Goal: Transaction & Acquisition: Purchase product/service

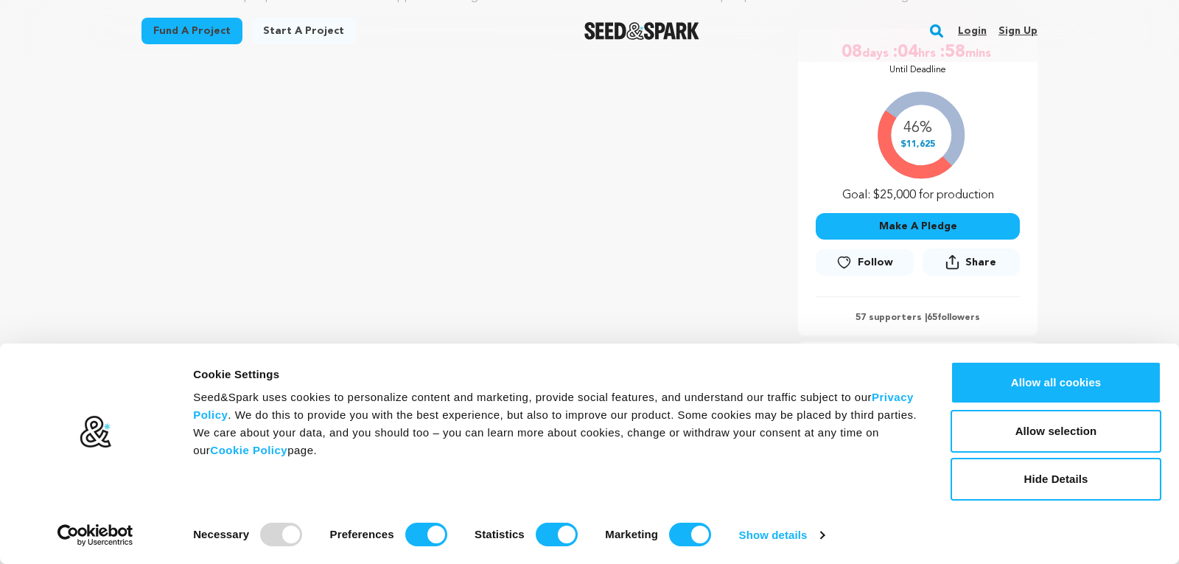
scroll to position [272, 0]
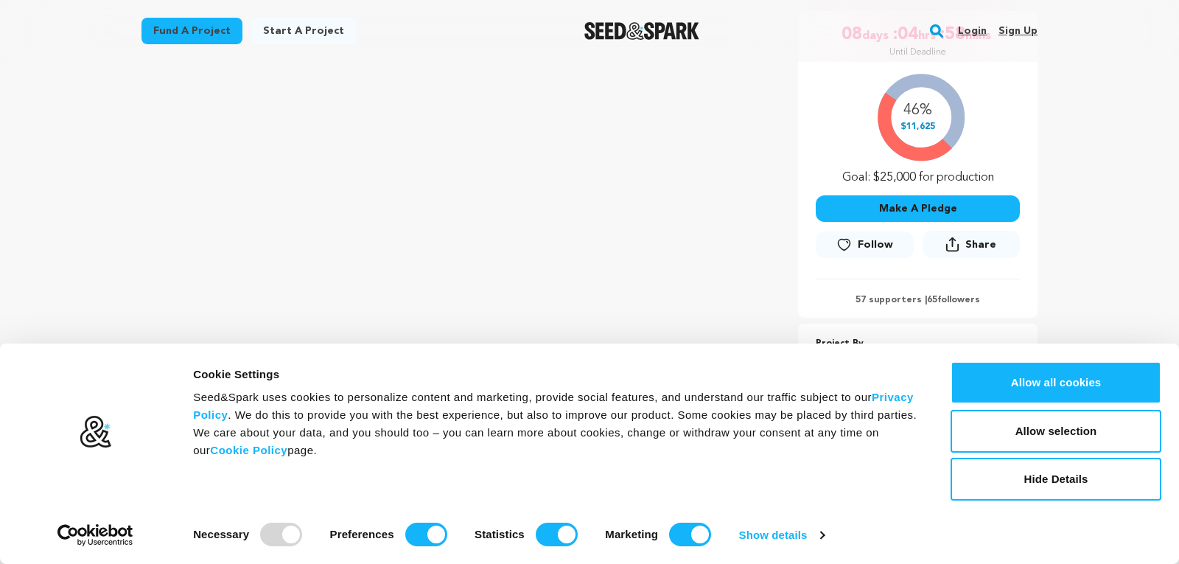
click at [930, 208] on button "Make A Pledge" at bounding box center [917, 208] width 204 height 27
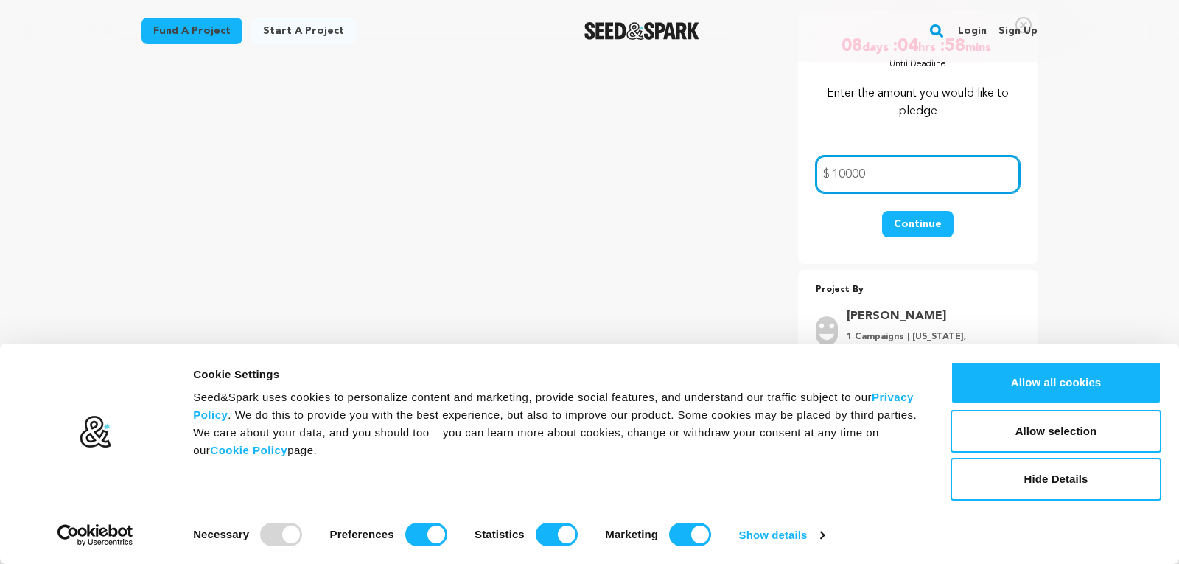
click at [853, 172] on input "10000" at bounding box center [917, 174] width 204 height 38
type input "100.00"
click at [913, 225] on button "Continue" at bounding box center [917, 224] width 71 height 27
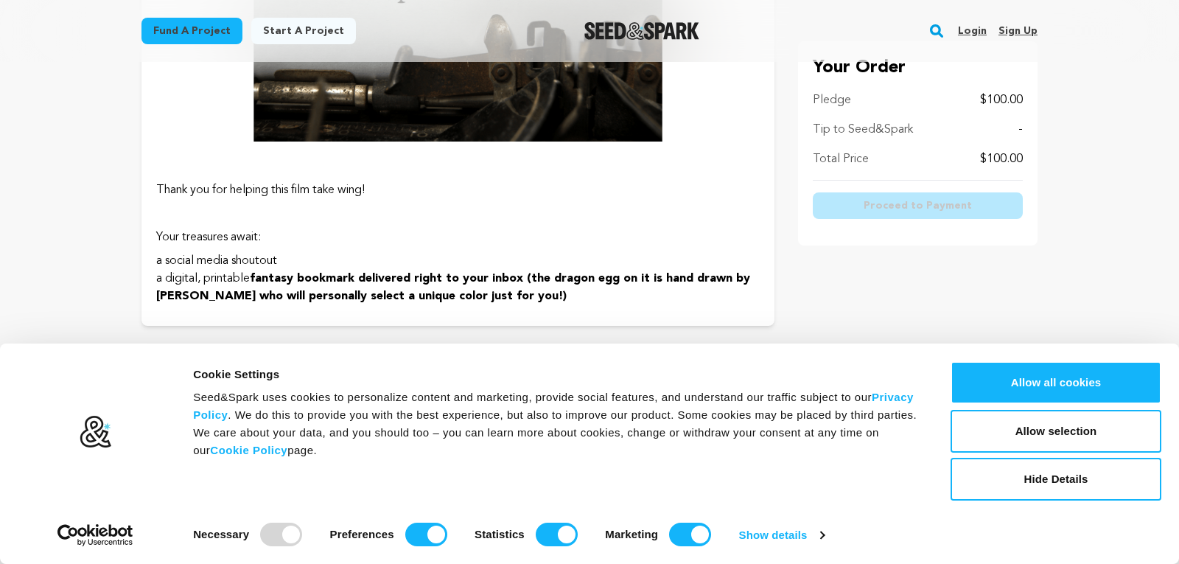
scroll to position [555, 0]
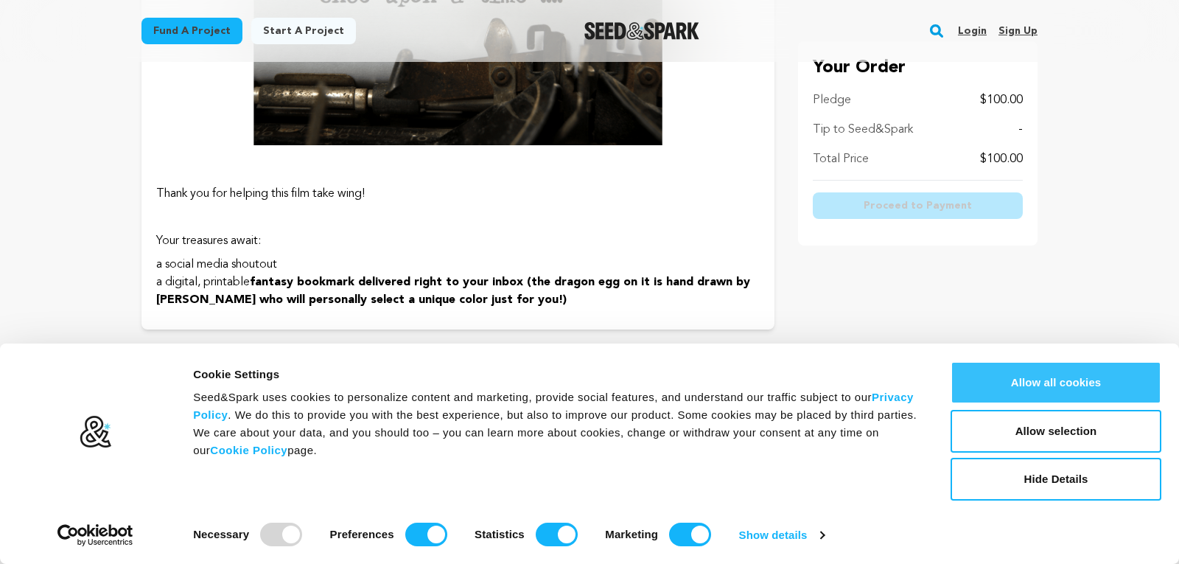
click at [1126, 379] on button "Allow all cookies" at bounding box center [1055, 382] width 211 height 43
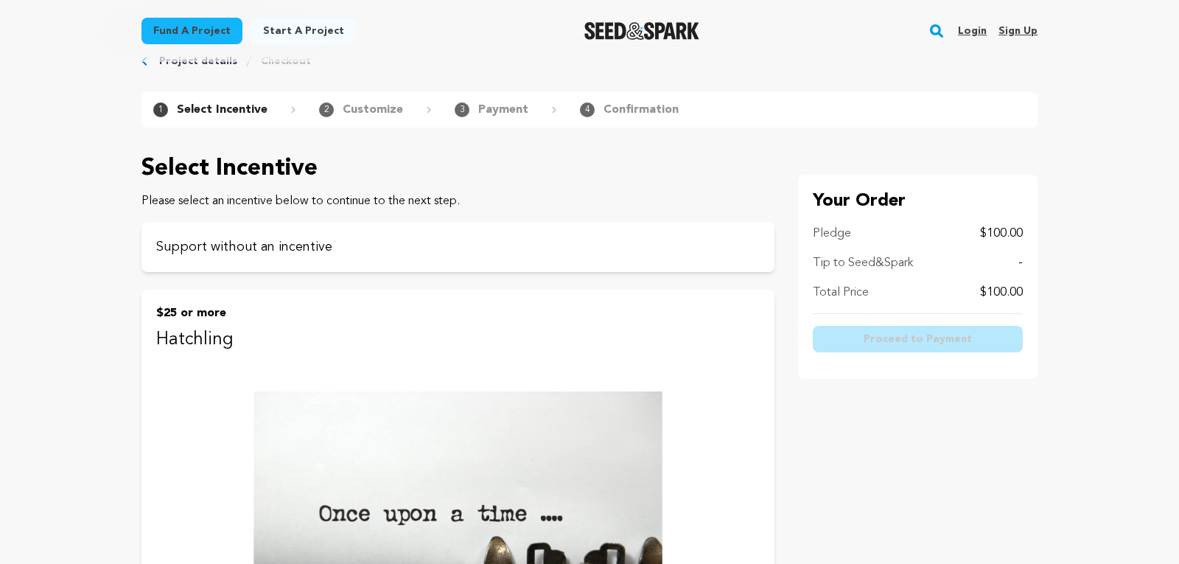
scroll to position [0, 0]
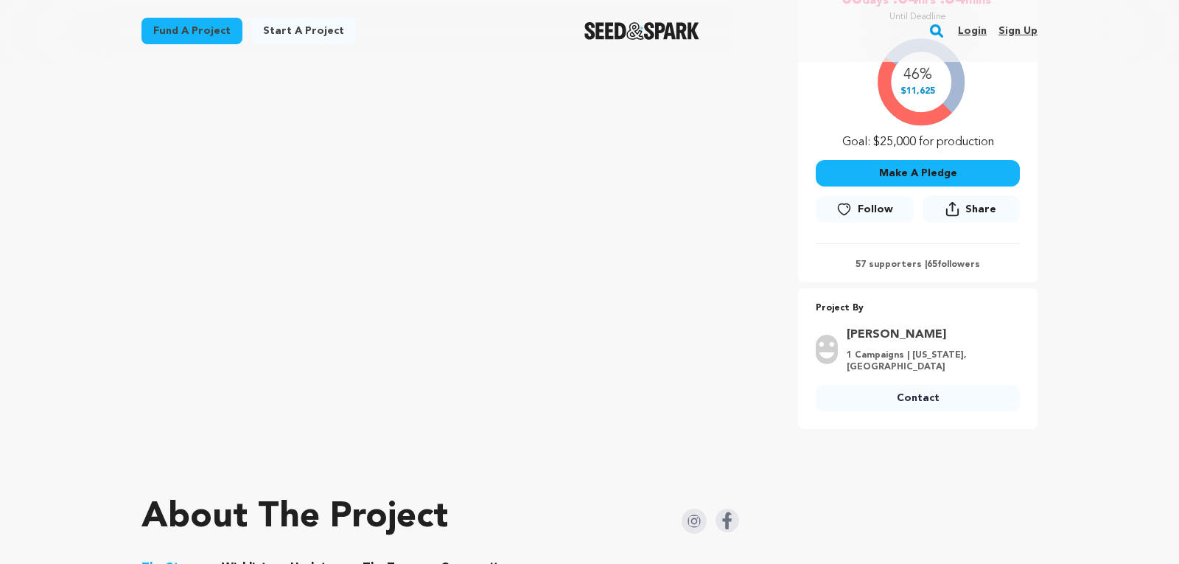
scroll to position [424, 0]
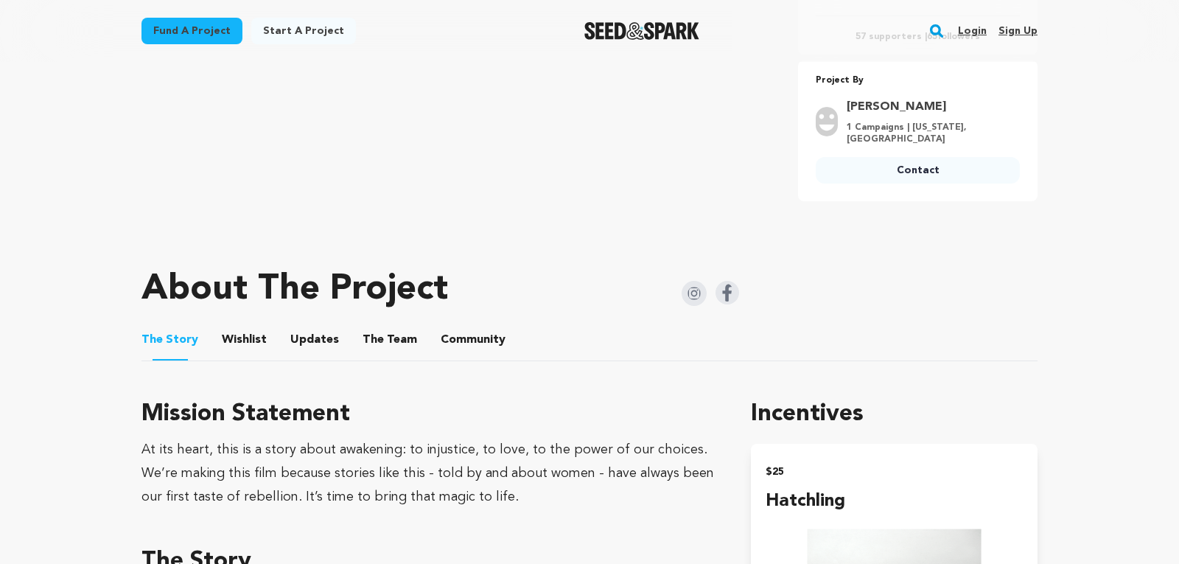
drag, startPoint x: 534, startPoint y: 354, endPoint x: 563, endPoint y: 320, distance: 44.4
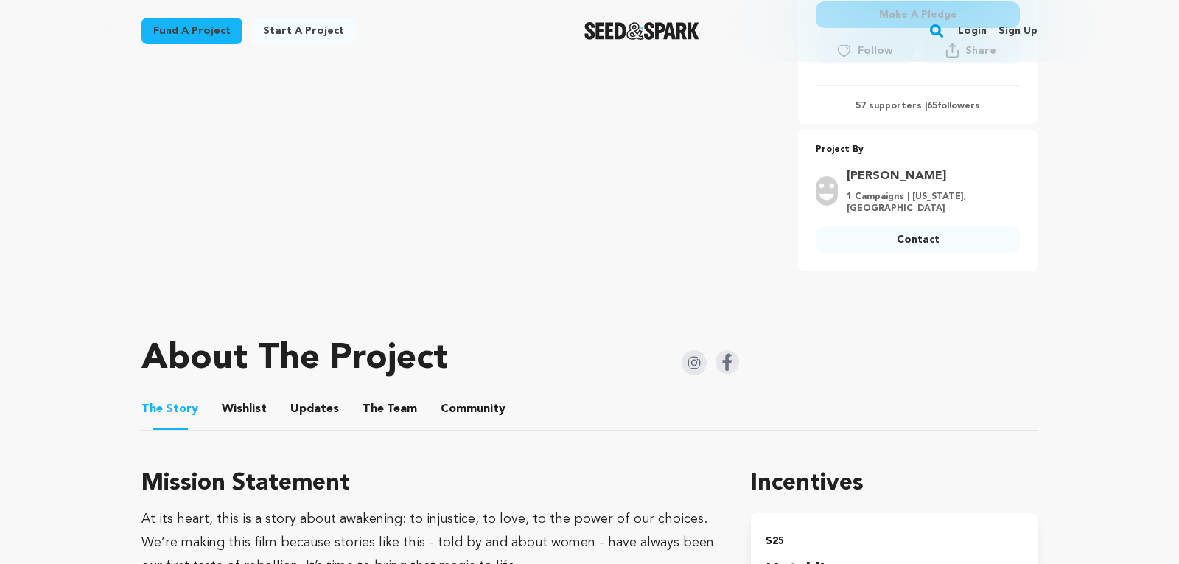
scroll to position [0, 0]
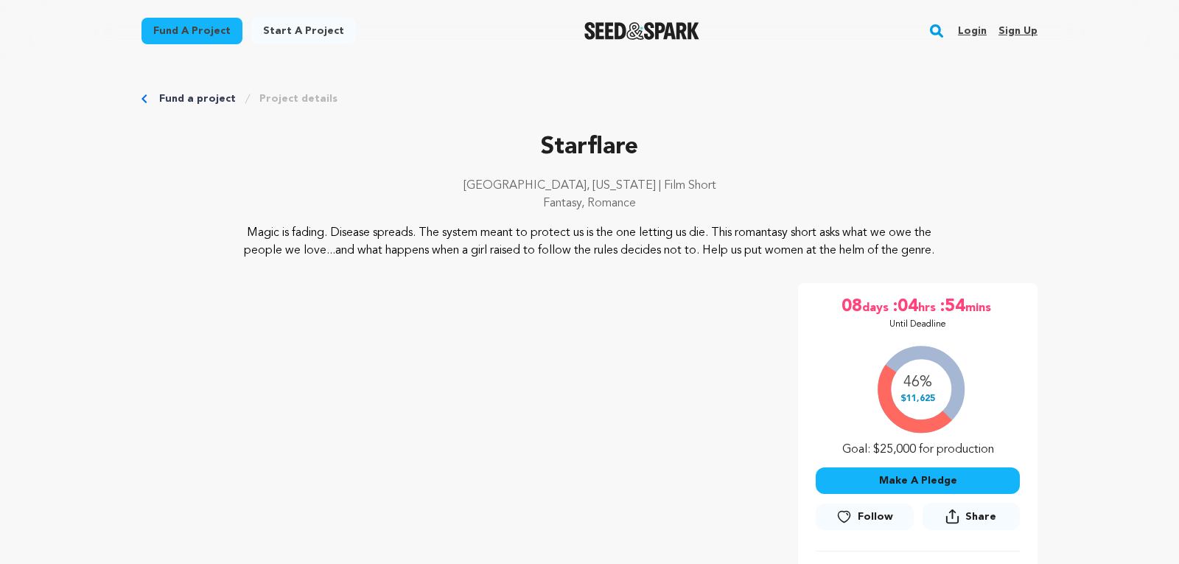
click at [923, 482] on button "Make A Pledge" at bounding box center [917, 480] width 204 height 27
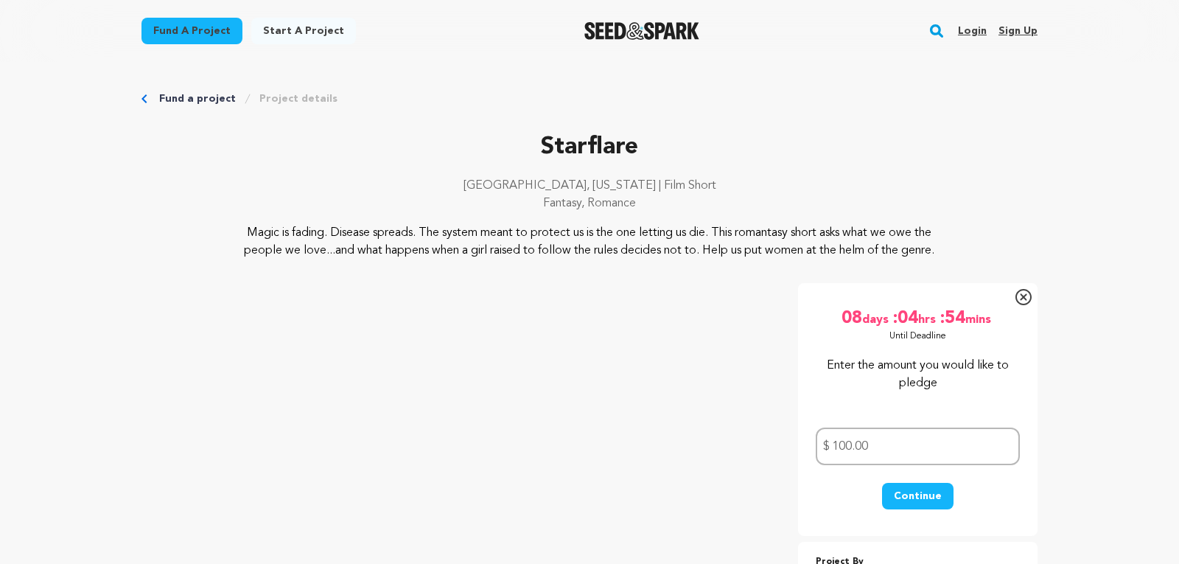
click at [908, 494] on button "Continue" at bounding box center [917, 495] width 71 height 27
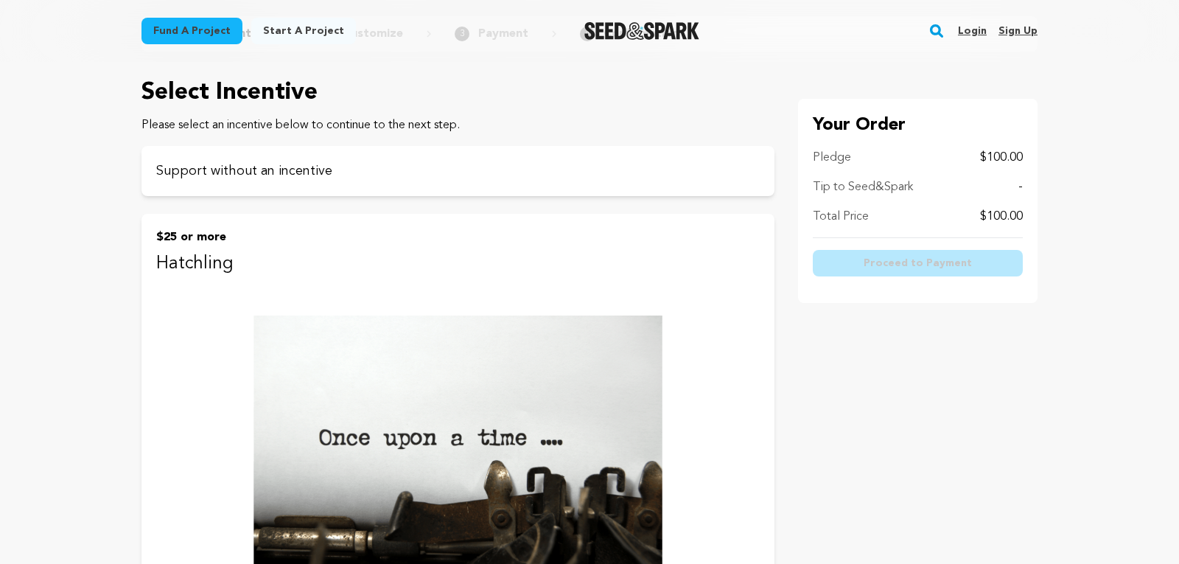
scroll to position [102, 0]
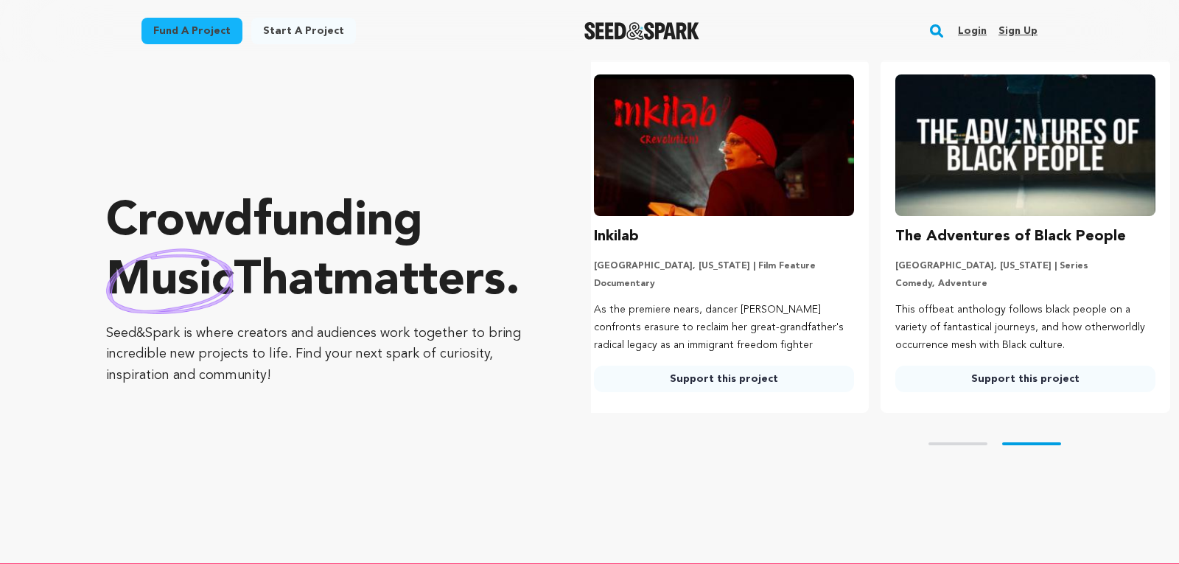
scroll to position [100, 0]
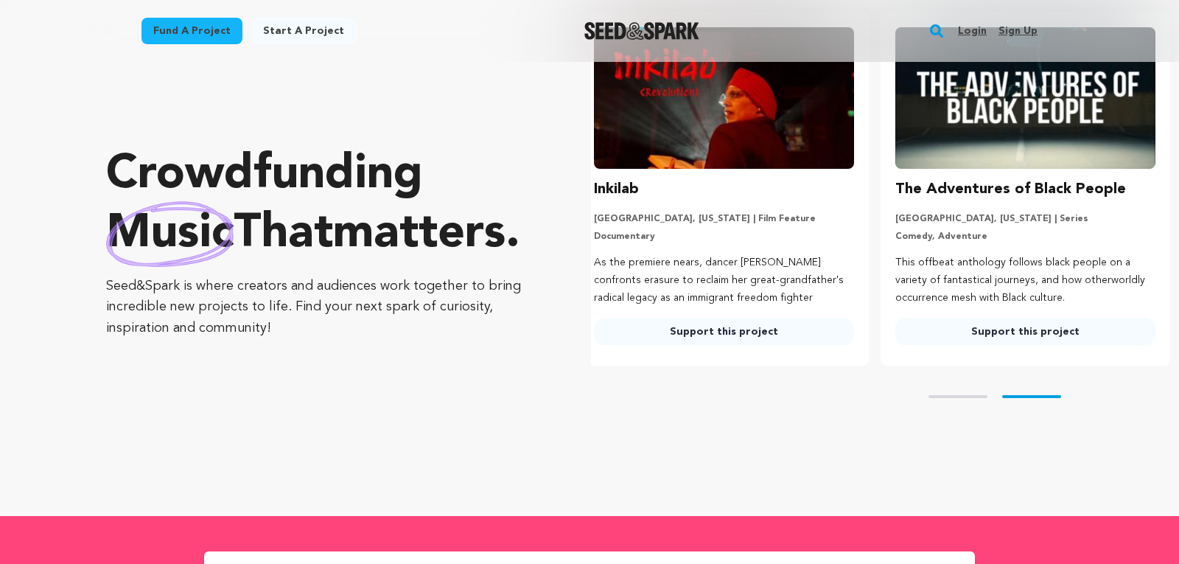
drag, startPoint x: 418, startPoint y: 287, endPoint x: 415, endPoint y: 294, distance: 7.9
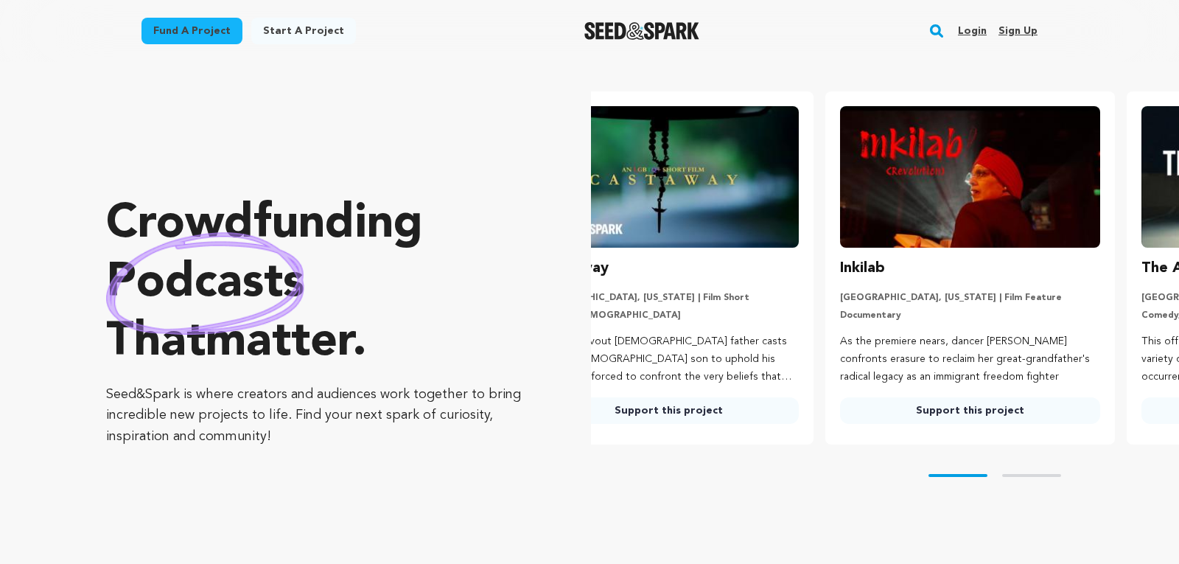
scroll to position [0, 0]
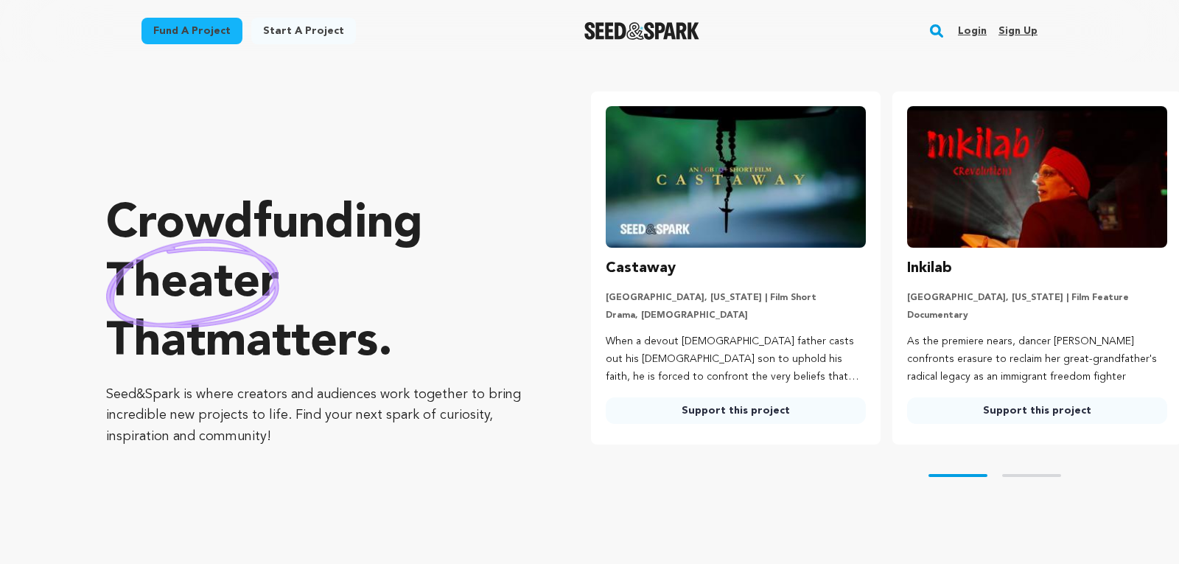
click at [183, 34] on link "Fund a project" at bounding box center [191, 31] width 101 height 27
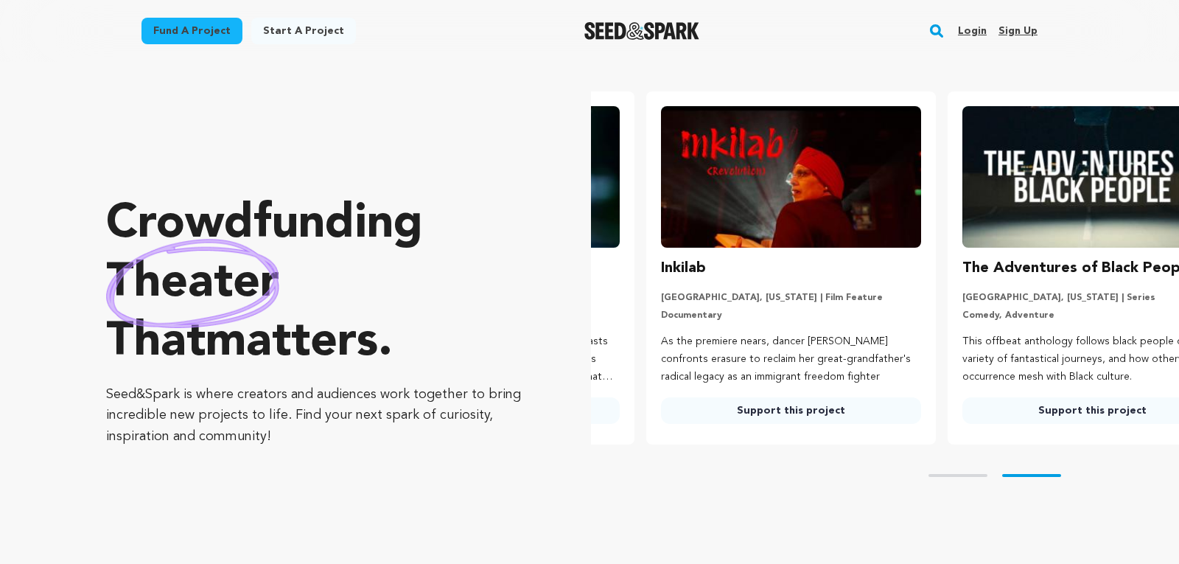
scroll to position [0, 313]
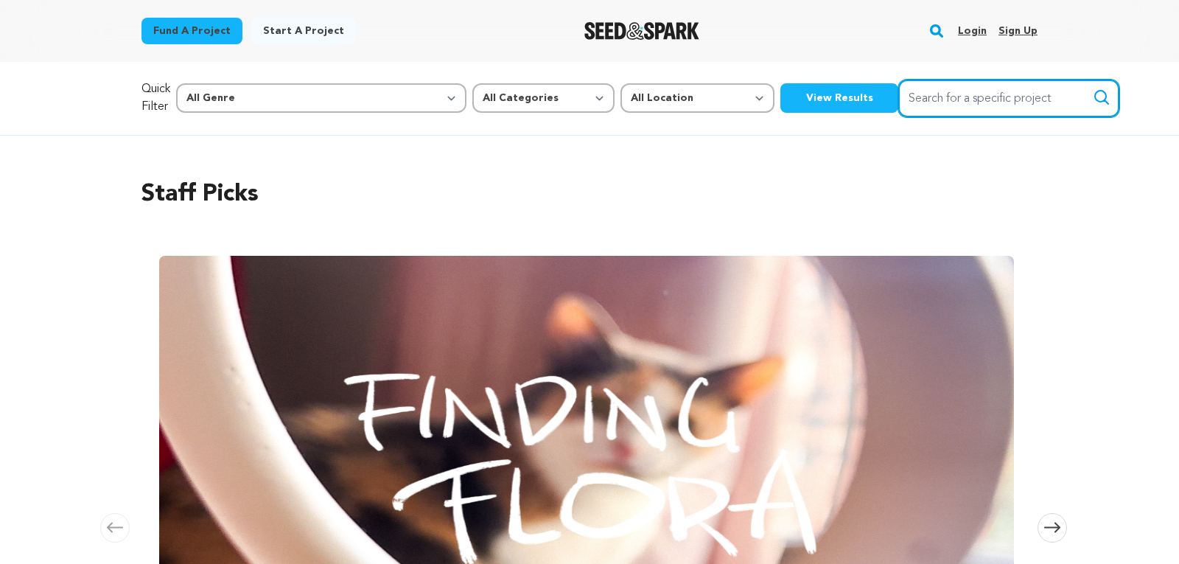
click at [908, 92] on input "Search for a specific project" at bounding box center [1008, 99] width 221 height 38
drag, startPoint x: 854, startPoint y: 102, endPoint x: 868, endPoint y: 96, distance: 14.8
click at [898, 96] on input "Search for a specific project" at bounding box center [1008, 99] width 221 height 38
type input "starflare"
click at [1092, 88] on button "Search" at bounding box center [1101, 97] width 18 height 18
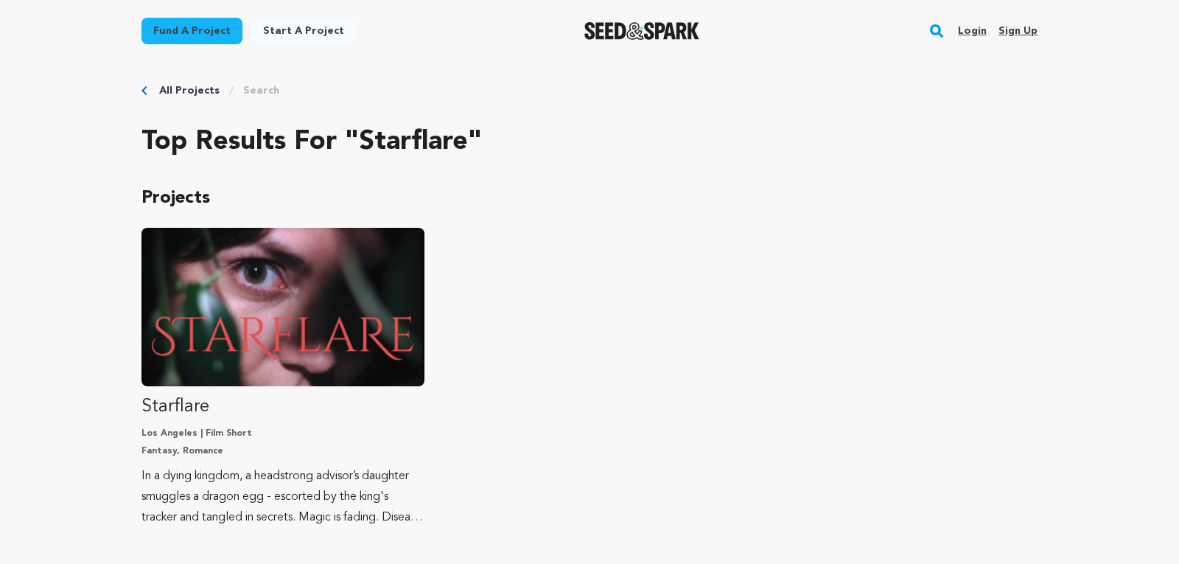
scroll to position [7, 0]
click at [189, 30] on link "Fund a project" at bounding box center [191, 31] width 101 height 27
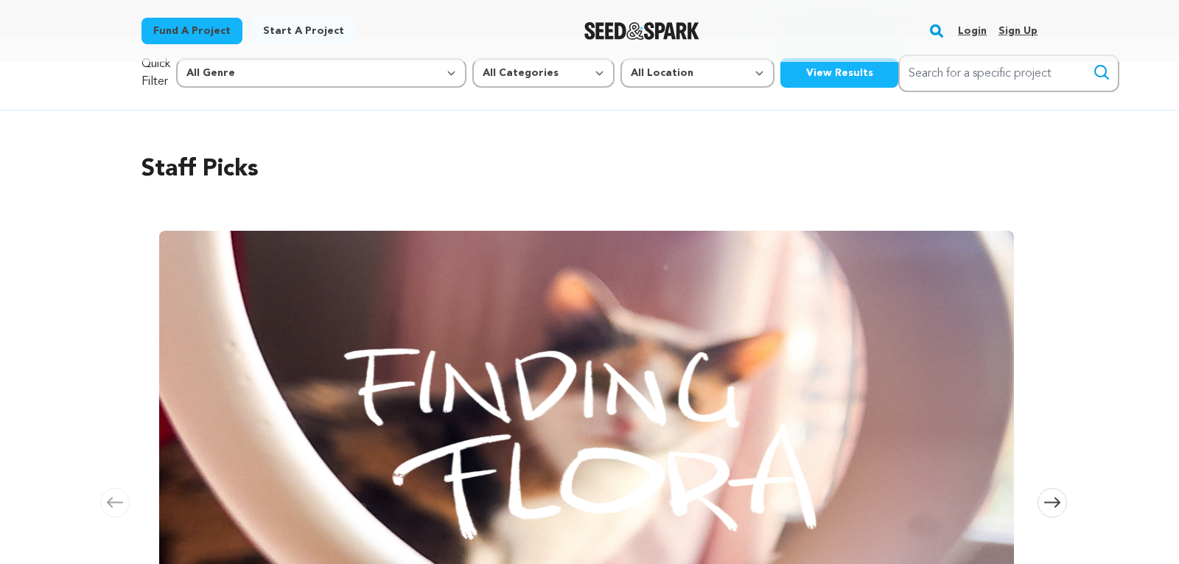
scroll to position [18, 0]
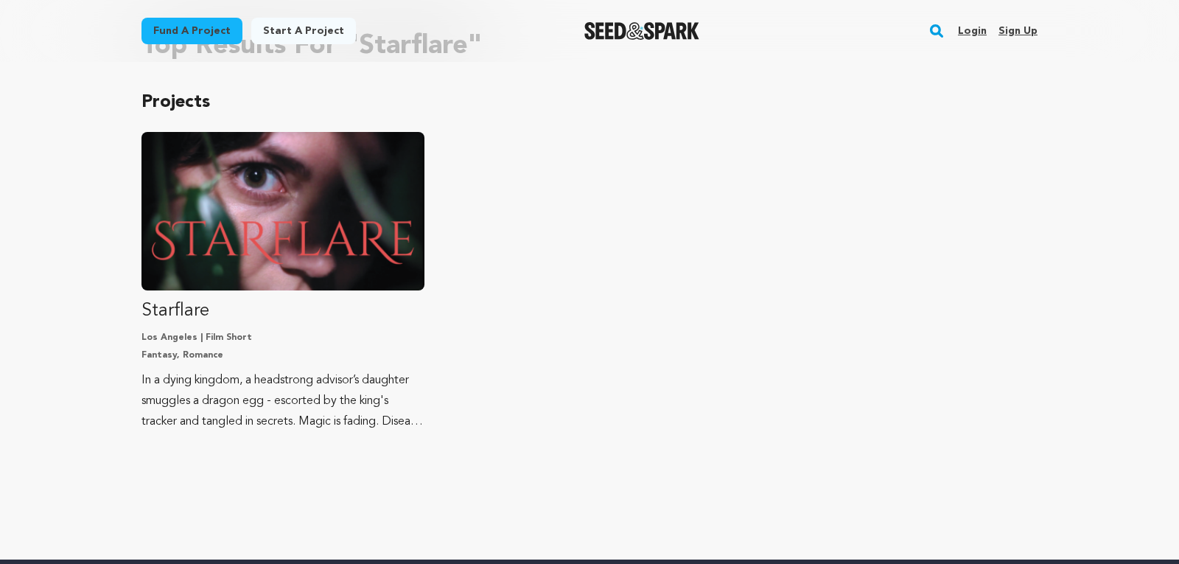
scroll to position [105, 0]
